Goal: Task Accomplishment & Management: Use online tool/utility

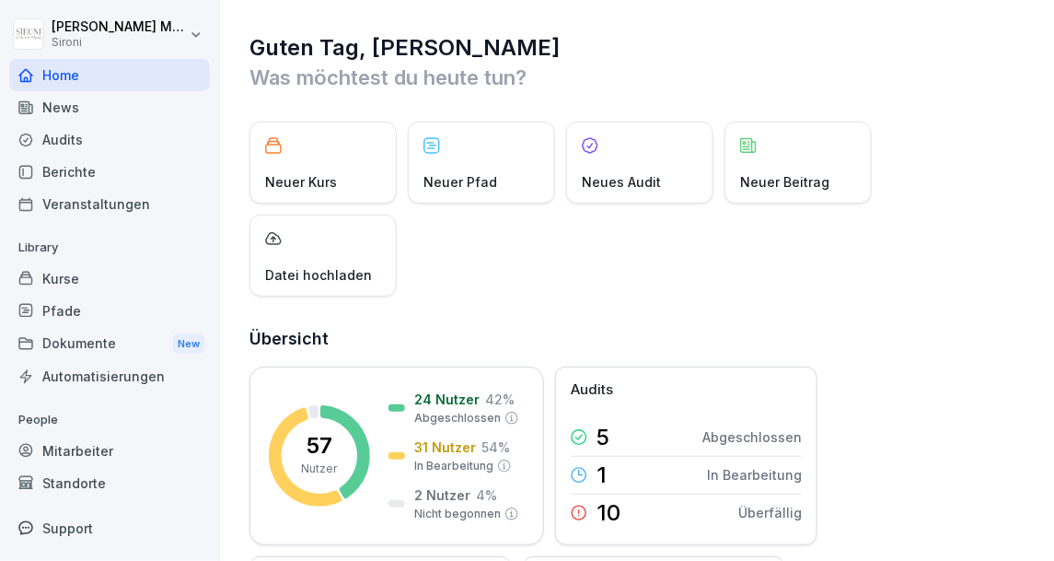
click at [55, 279] on div "Kurse" at bounding box center [109, 278] width 201 height 32
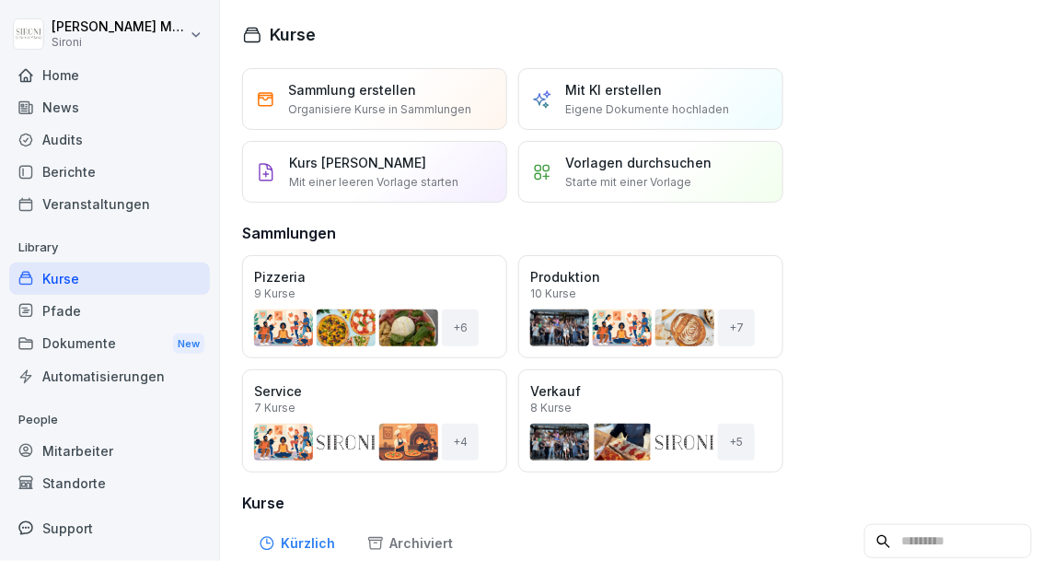
click at [576, 177] on p "Starte mit einer Vorlage" at bounding box center [628, 182] width 126 height 17
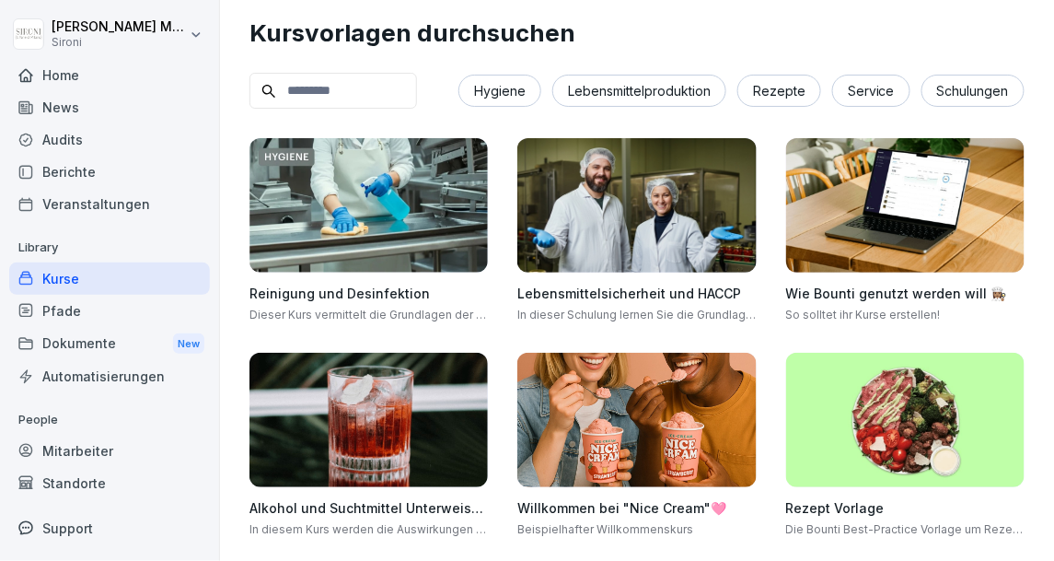
click at [362, 95] on input at bounding box center [334, 91] width 168 height 36
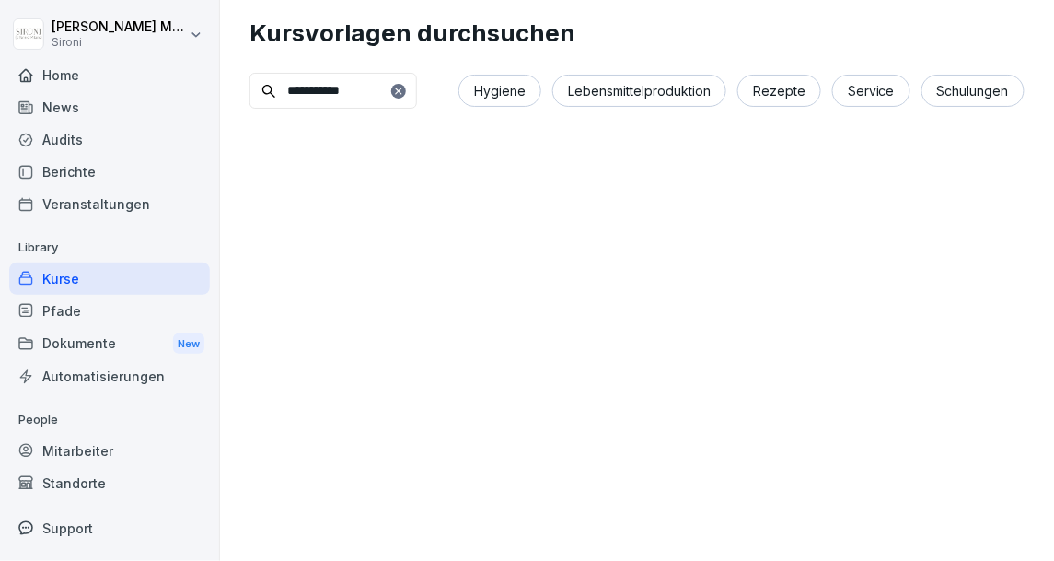
type input "**********"
click at [401, 88] on icon at bounding box center [398, 90] width 6 height 6
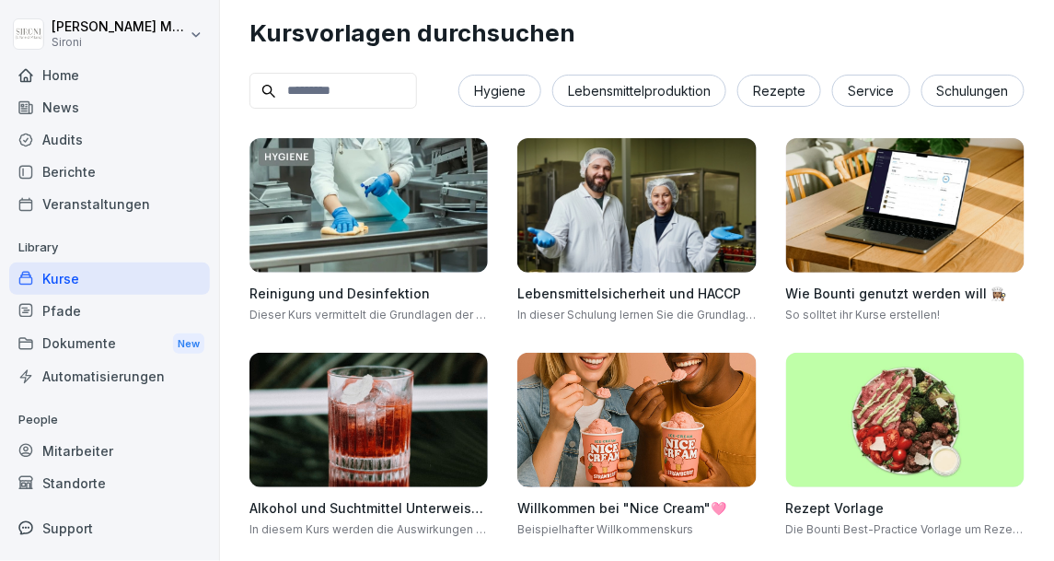
click at [377, 89] on input at bounding box center [334, 91] width 168 height 36
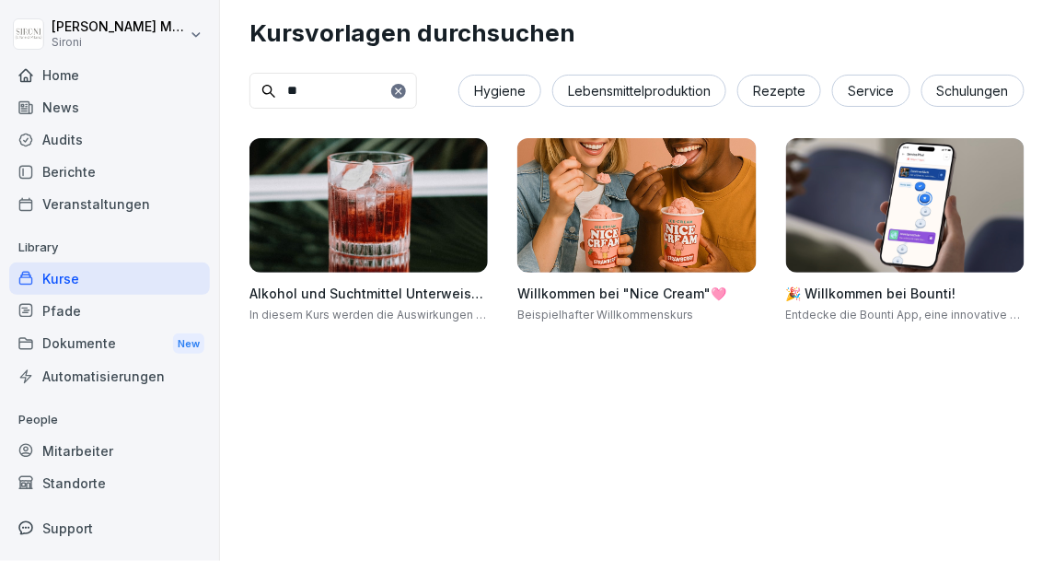
type input "*"
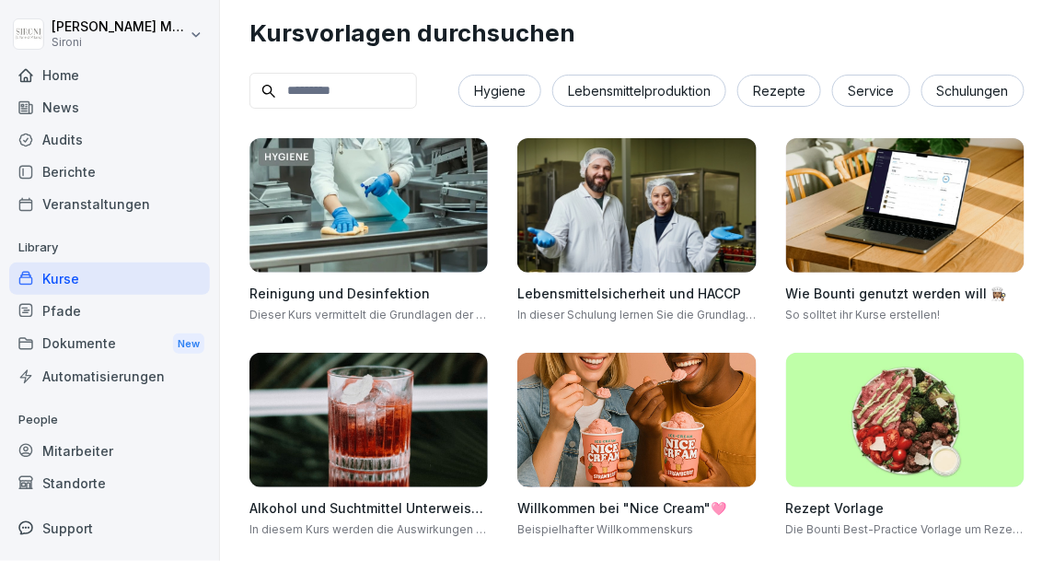
click at [860, 94] on div "Service" at bounding box center [871, 91] width 78 height 32
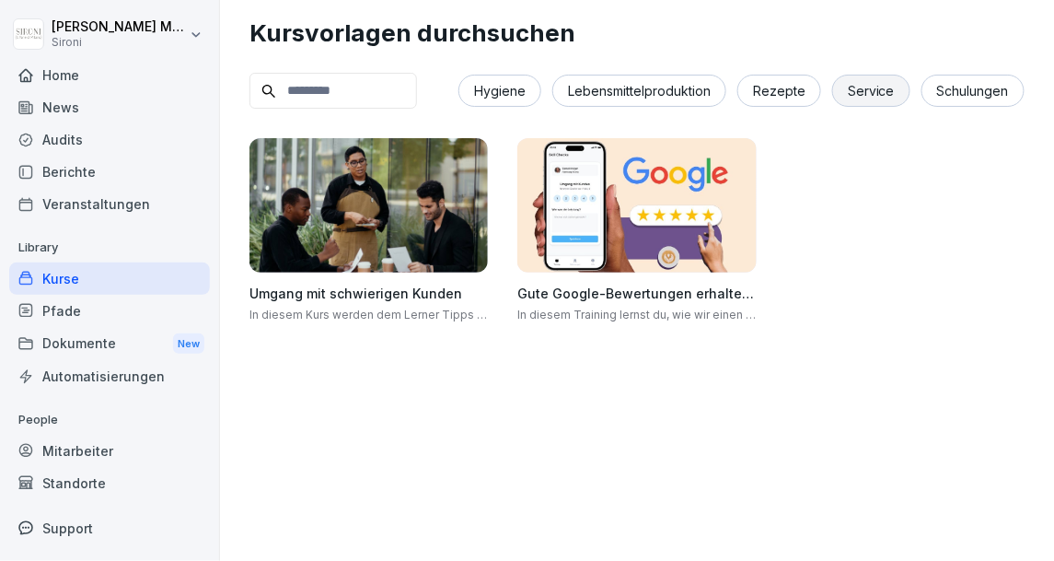
click at [977, 99] on div "Schulungen" at bounding box center [973, 91] width 103 height 32
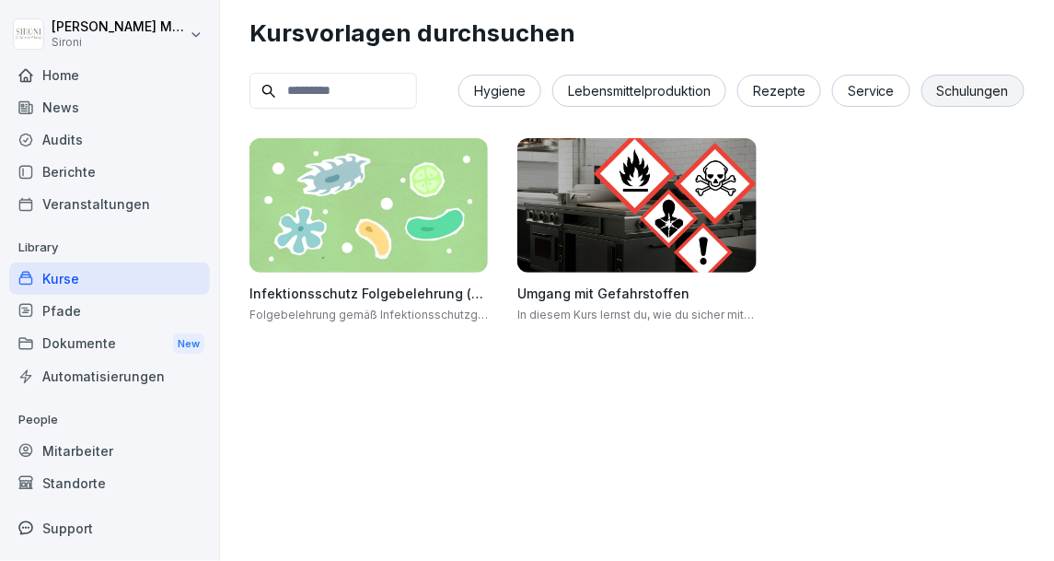
click at [772, 87] on div "Rezepte" at bounding box center [779, 91] width 84 height 32
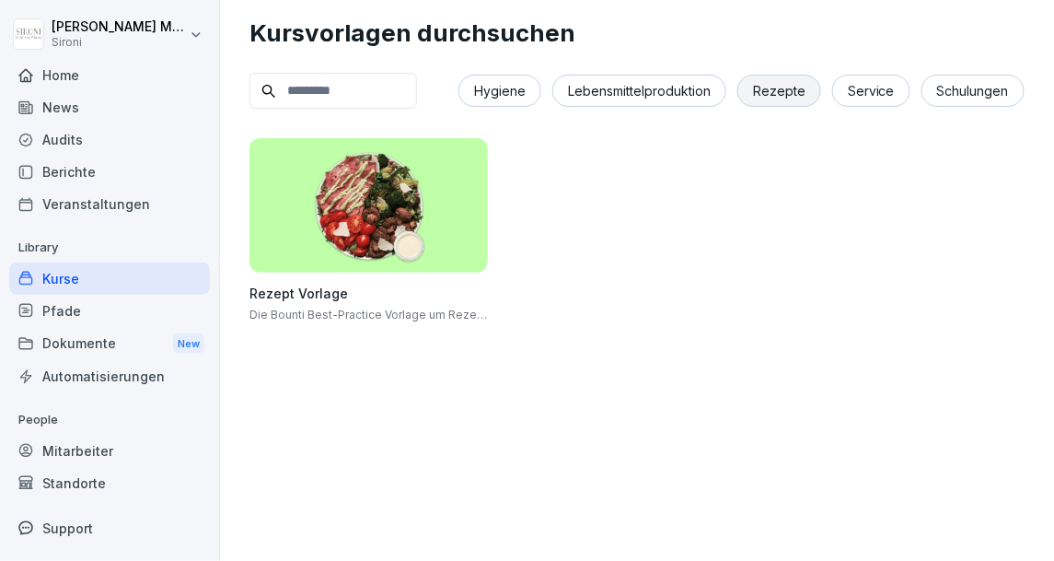
click at [680, 89] on div "Lebensmittelproduktion" at bounding box center [639, 91] width 174 height 32
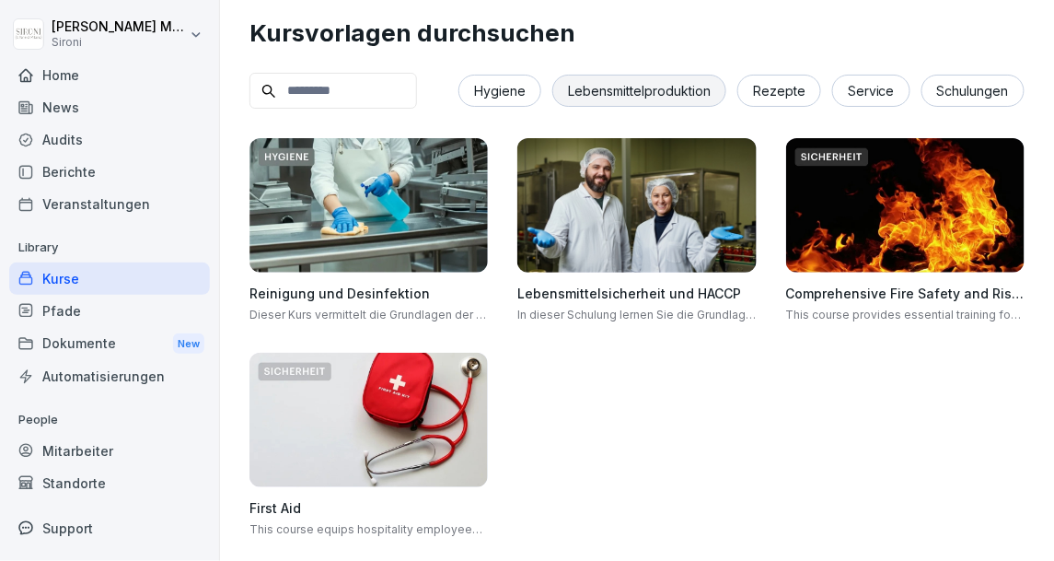
click at [505, 93] on div "Hygiene" at bounding box center [499, 91] width 83 height 32
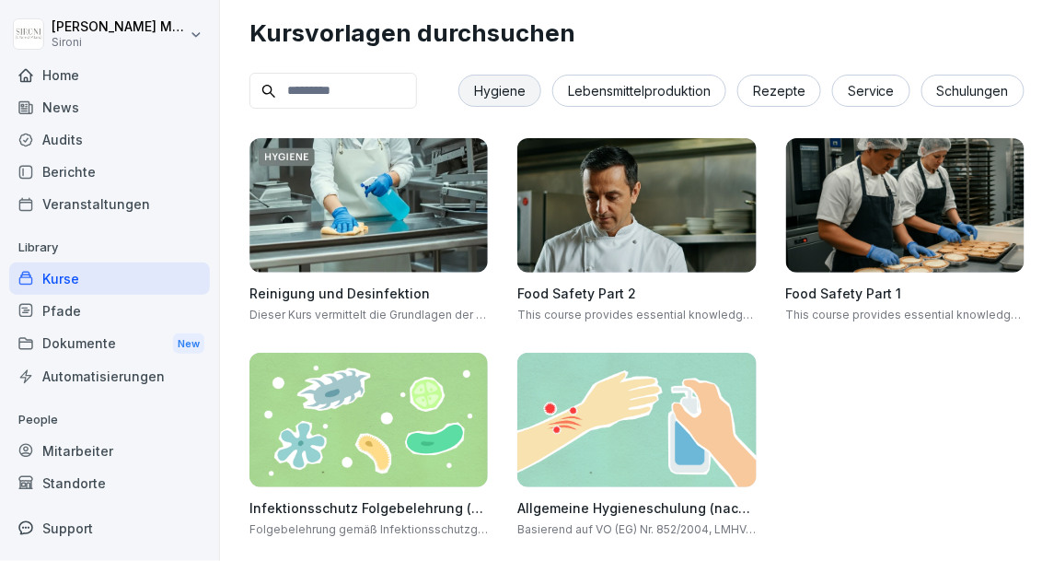
click at [853, 86] on div "Service" at bounding box center [871, 91] width 78 height 32
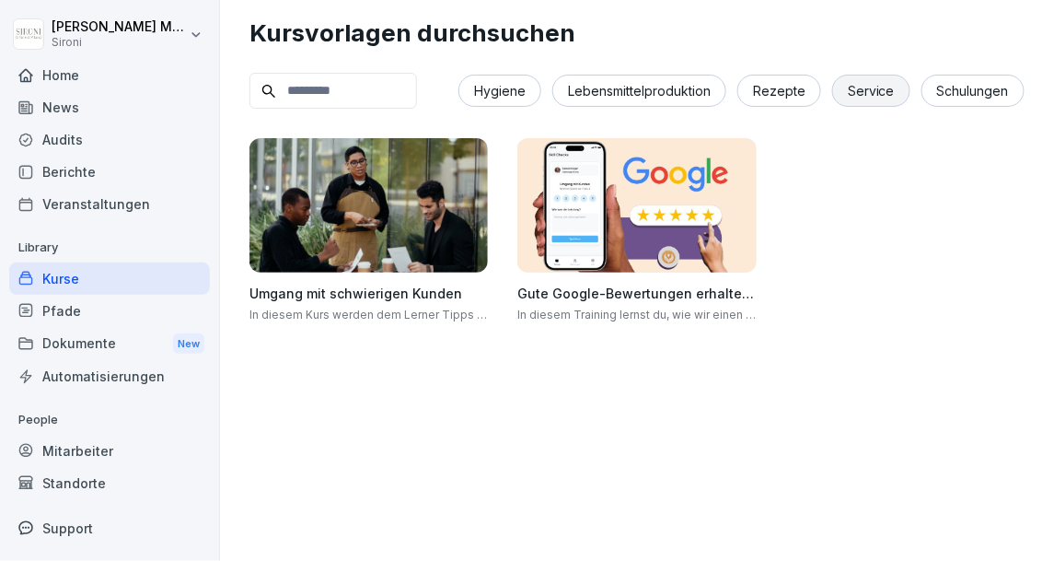
click at [633, 194] on img at bounding box center [636, 205] width 238 height 134
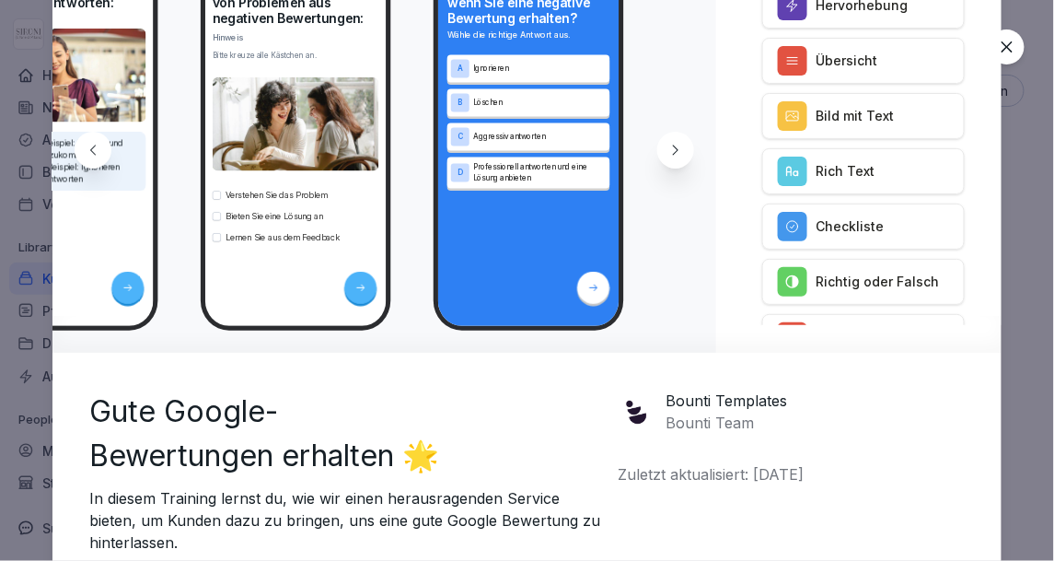
scroll to position [0, 3931]
